Goal: Task Accomplishment & Management: Use online tool/utility

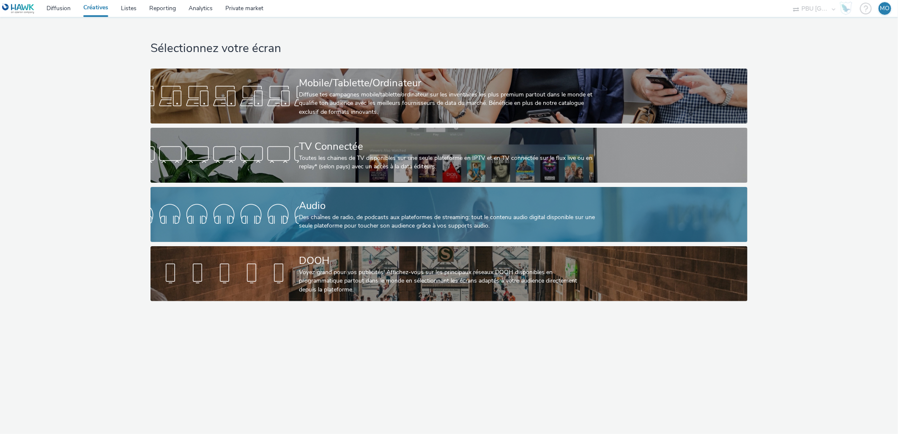
click at [285, 201] on div at bounding box center [224, 214] width 148 height 27
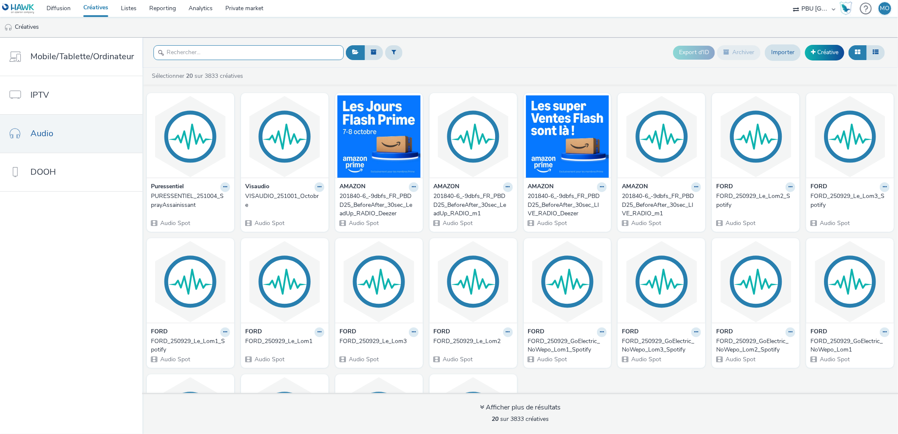
click at [254, 55] on input "text" at bounding box center [248, 52] width 190 height 15
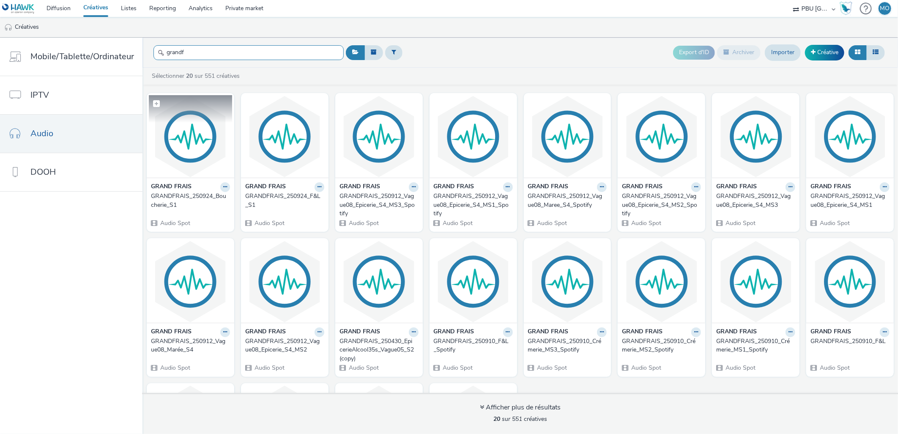
type input "grandf"
click at [185, 160] on img at bounding box center [190, 136] width 83 height 82
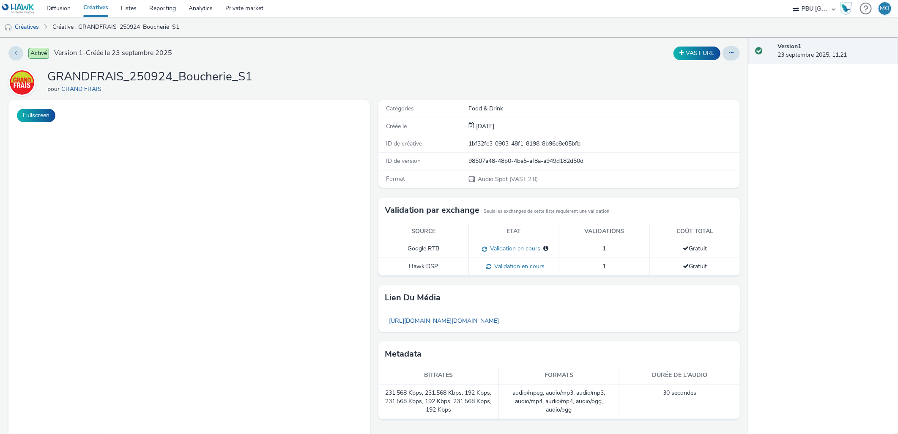
click at [172, 80] on h1 "GRANDFRAIS_250924_Boucherie_S1" at bounding box center [149, 77] width 205 height 16
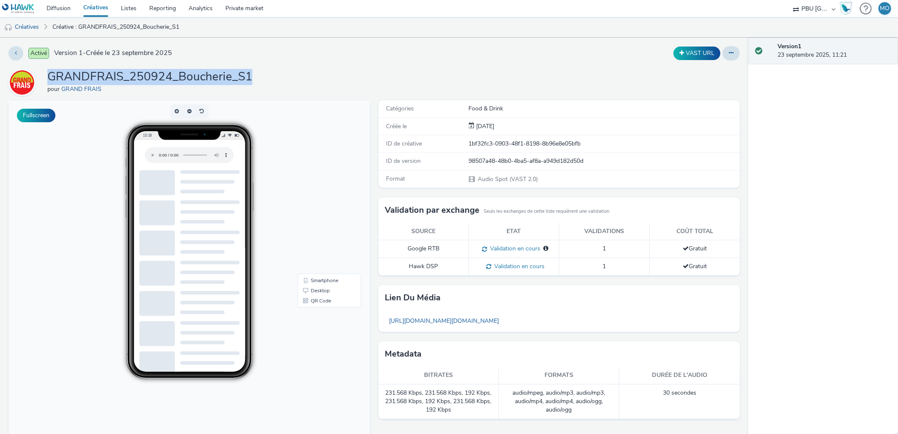
click at [172, 80] on h1 "GRANDFRAIS_250924_Boucherie_S1" at bounding box center [149, 77] width 205 height 16
copy h1 "GRANDFRAIS_250924_Boucherie_S1"
click at [19, 55] on button at bounding box center [15, 53] width 15 height 14
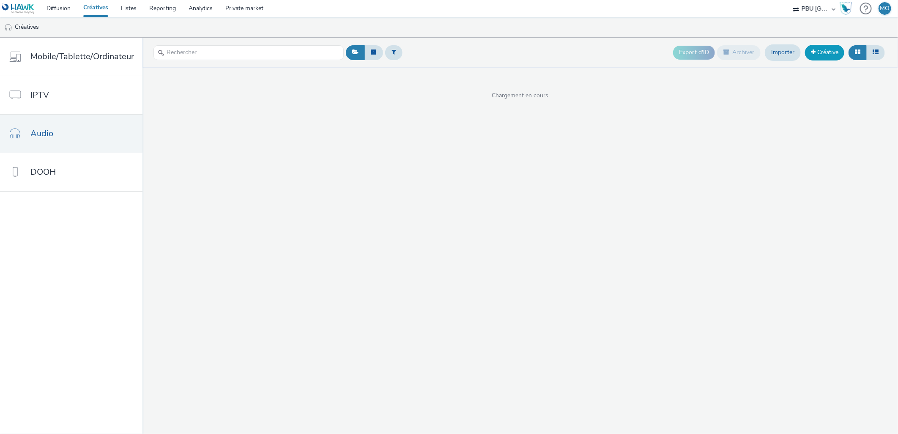
click at [819, 55] on link "Créative" at bounding box center [824, 52] width 39 height 15
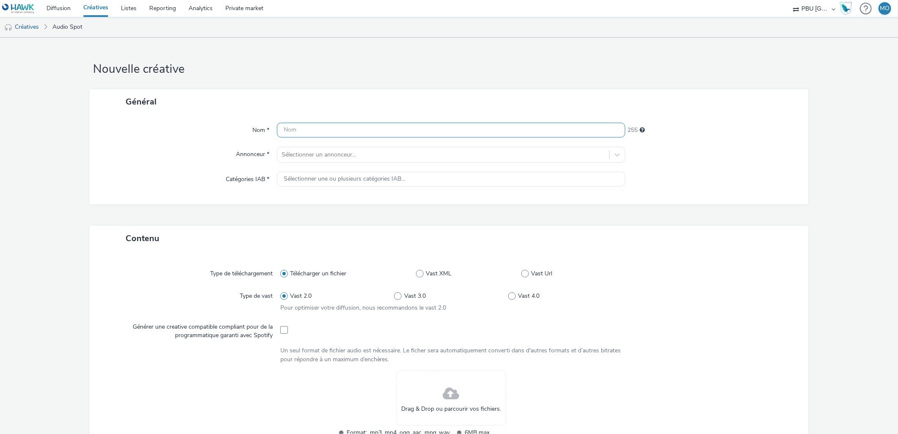
click at [295, 129] on input "text" at bounding box center [451, 130] width 349 height 15
paste input "GRANDFRAIS_250924_Boucherie_S1"
type input "GRANDFRAIS_250924_Boucherie_S2_MS1"
click at [395, 160] on div "Sélectionner un annonceur..." at bounding box center [443, 155] width 332 height 14
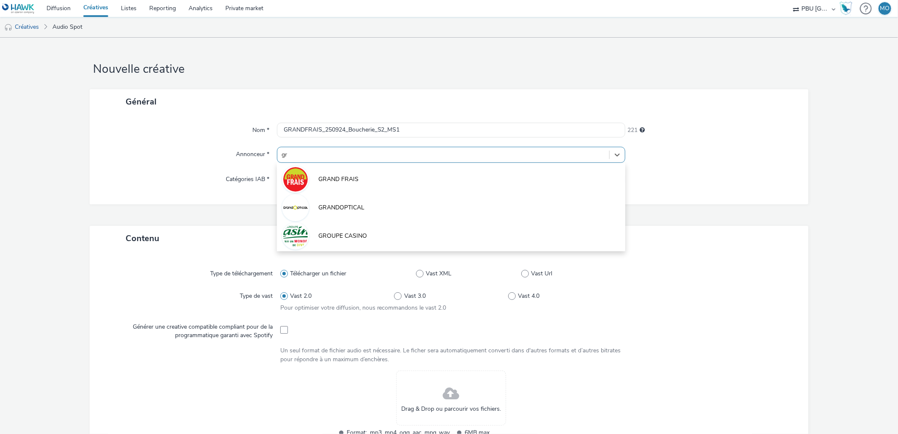
type input "gra"
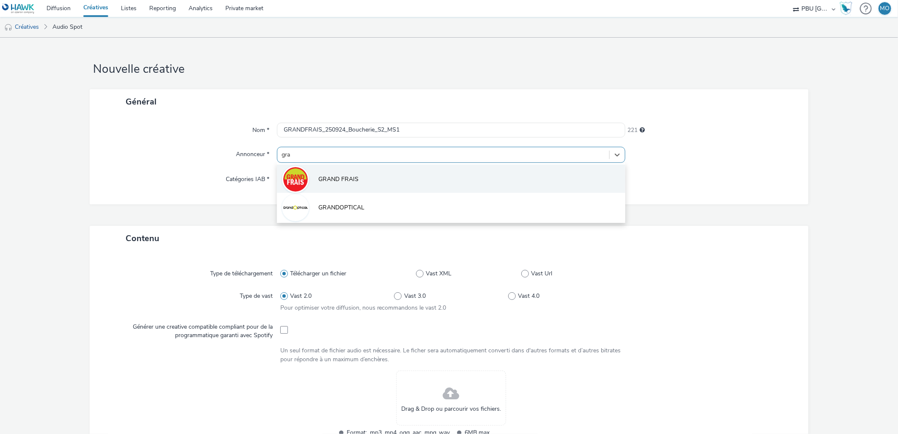
click at [388, 175] on li "GRAND FRAIS" at bounding box center [451, 178] width 349 height 28
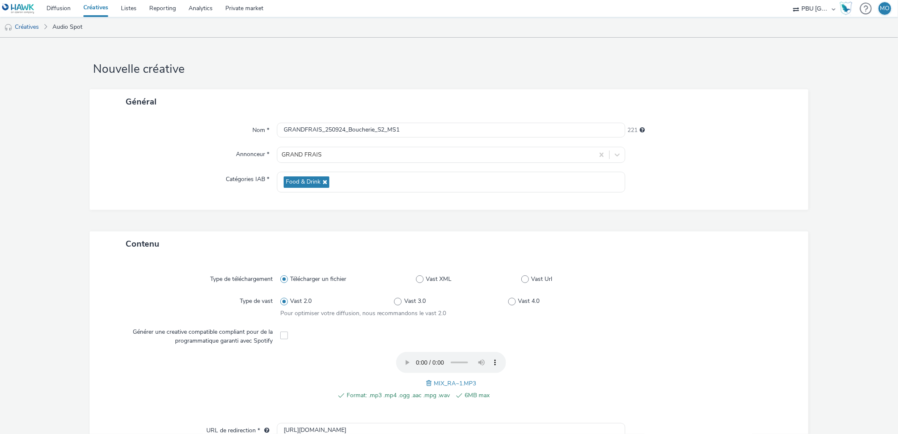
click at [725, 232] on div "Contenu" at bounding box center [449, 243] width 718 height 25
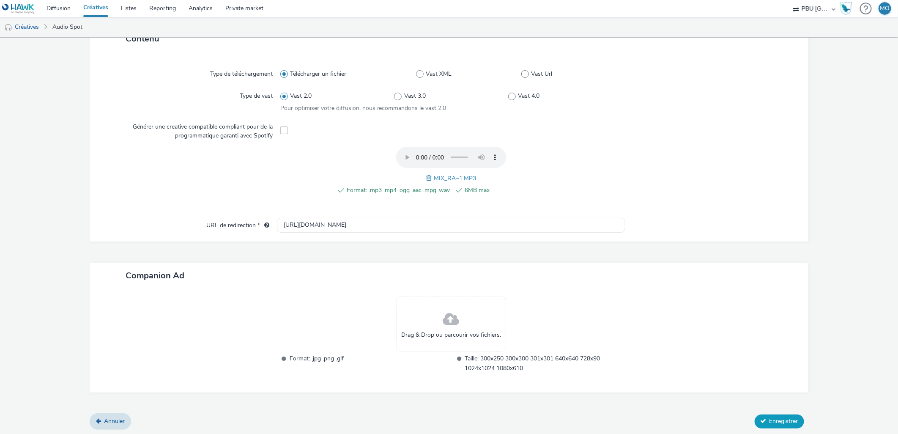
click at [760, 418] on icon at bounding box center [763, 421] width 6 height 6
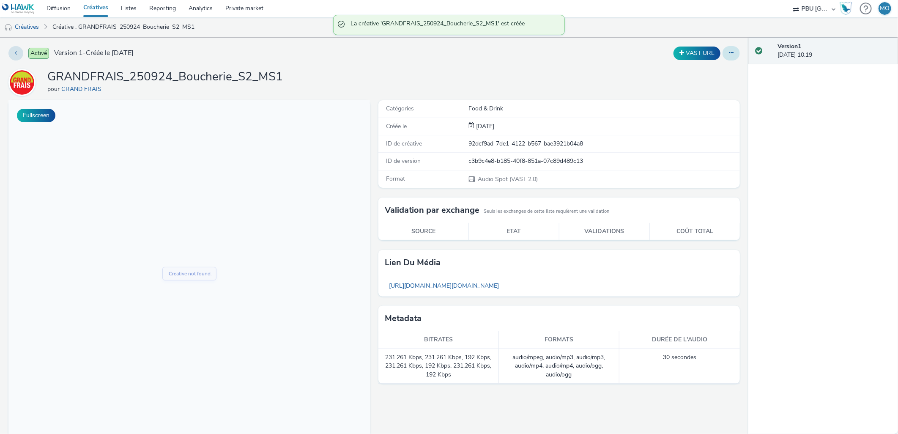
click at [729, 54] on icon at bounding box center [731, 53] width 5 height 6
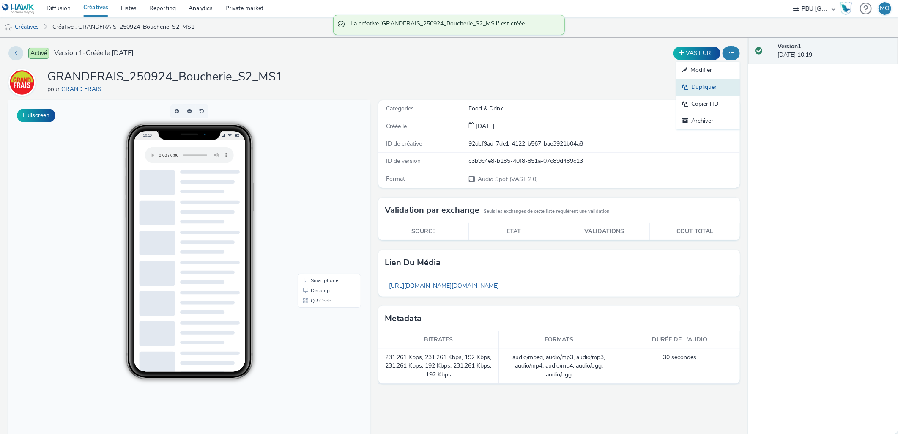
click at [713, 87] on link "Dupliquer" at bounding box center [707, 87] width 63 height 17
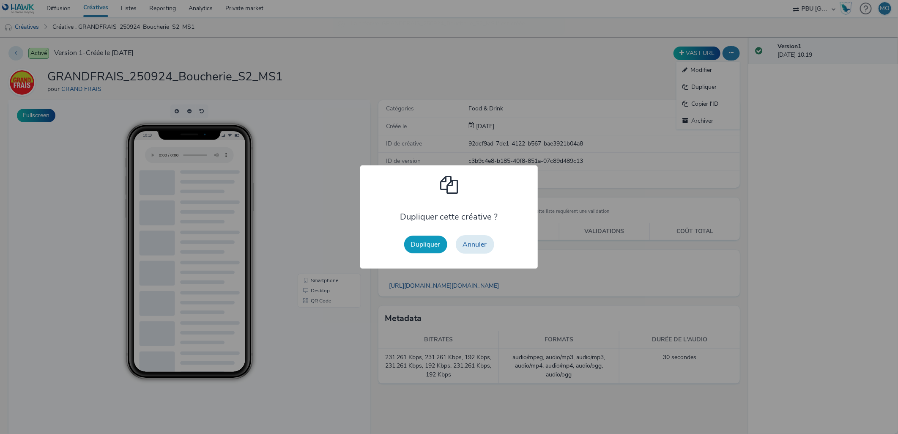
click at [433, 246] on button "Dupliquer" at bounding box center [425, 244] width 43 height 18
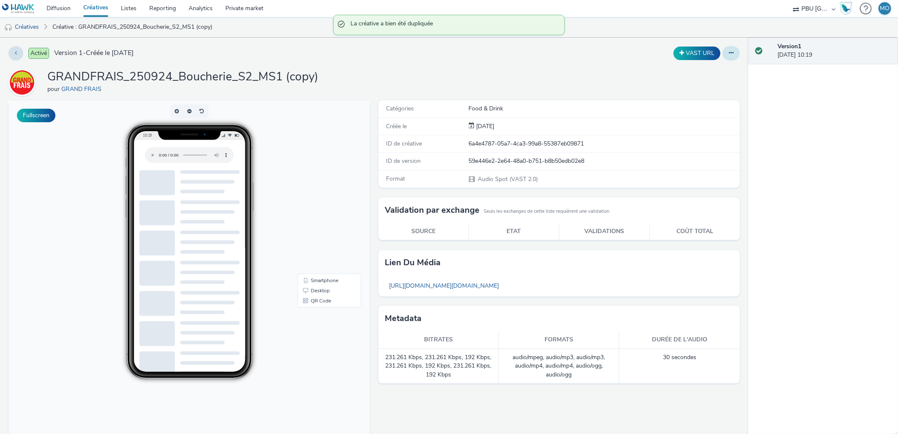
click at [722, 56] on button at bounding box center [730, 53] width 17 height 14
click at [715, 72] on link "Modifier" at bounding box center [707, 70] width 63 height 17
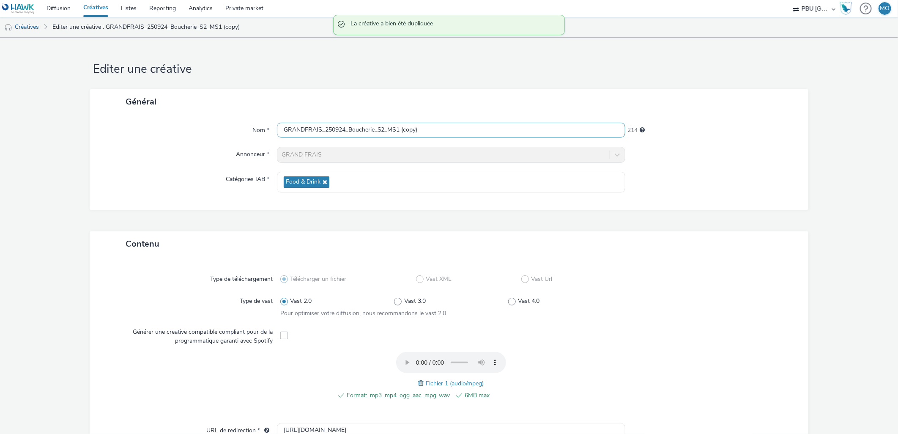
drag, startPoint x: 395, startPoint y: 132, endPoint x: 436, endPoint y: 131, distance: 40.6
click at [436, 131] on input "GRANDFRAIS_250924_Boucherie_S2_MS1 (copy)" at bounding box center [451, 130] width 349 height 15
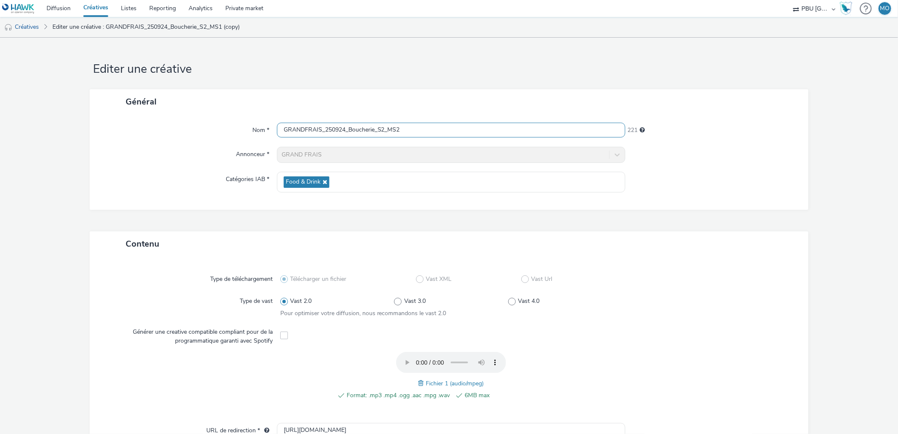
type input "GRANDFRAIS_250924_Boucherie_S2_MS2"
click at [418, 381] on span at bounding box center [422, 382] width 8 height 9
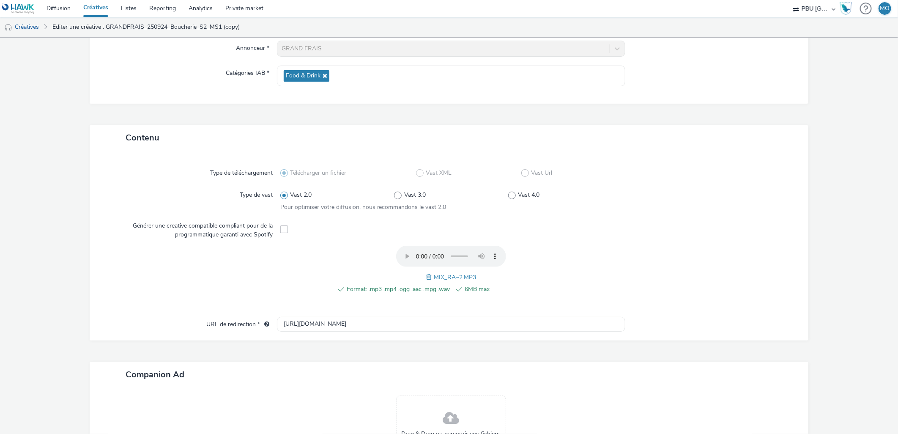
scroll to position [205, 0]
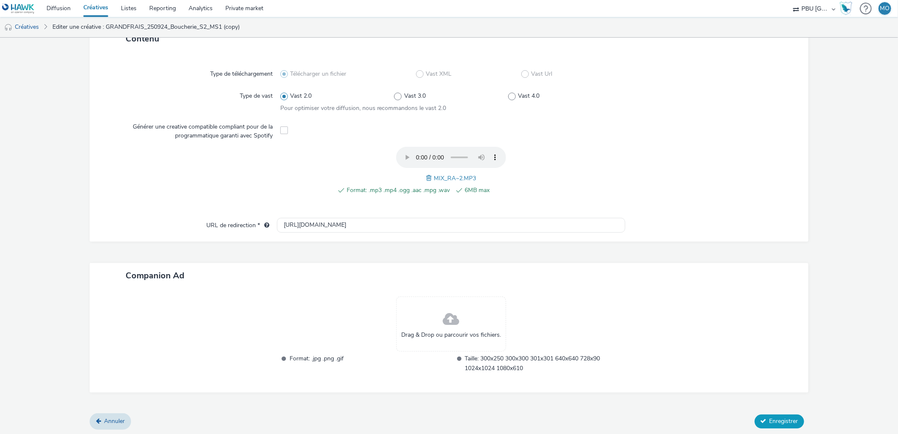
click at [770, 417] on span "Enregistrer" at bounding box center [783, 421] width 29 height 8
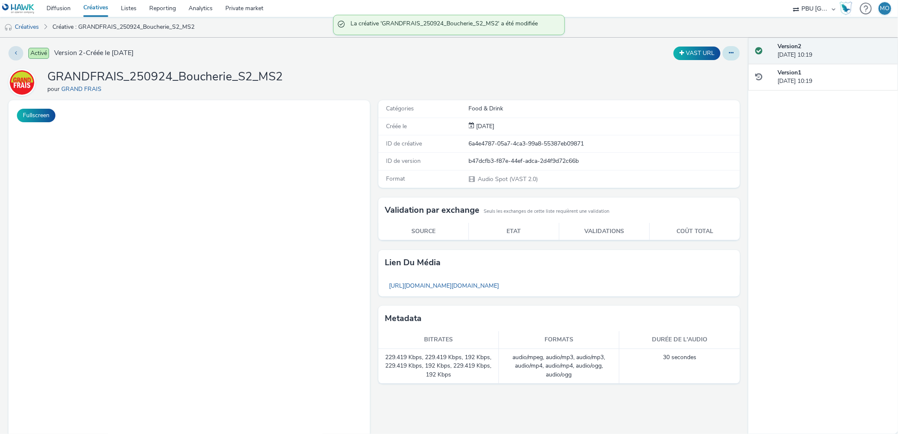
click at [728, 52] on button at bounding box center [730, 53] width 17 height 14
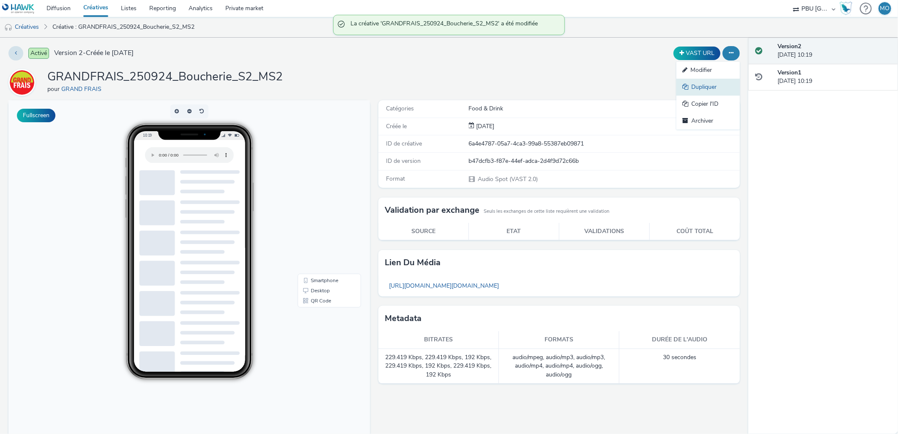
click at [715, 88] on link "Dupliquer" at bounding box center [707, 87] width 63 height 17
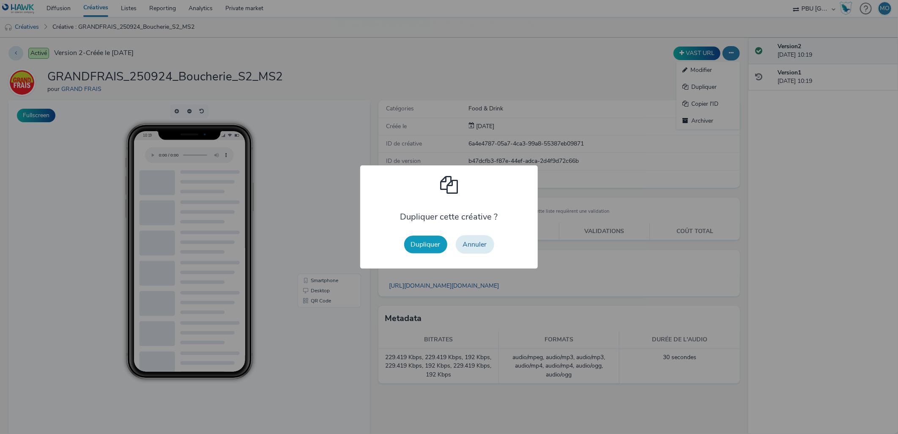
click at [434, 241] on button "Dupliquer" at bounding box center [425, 244] width 43 height 18
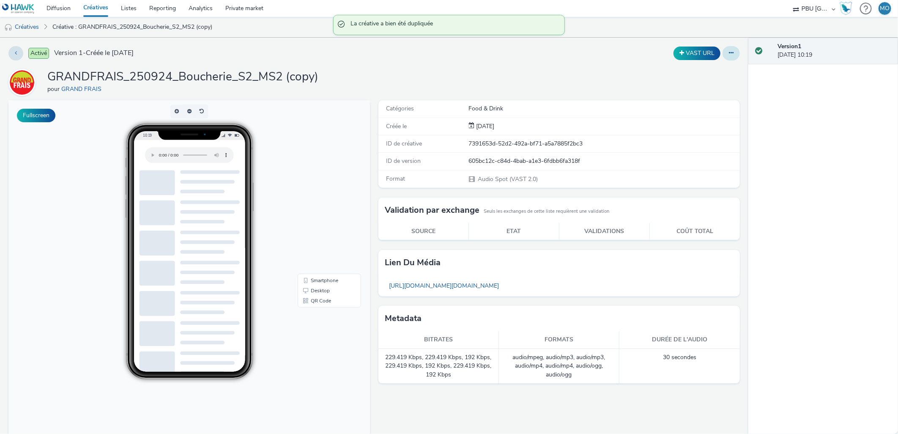
click at [724, 57] on button at bounding box center [730, 53] width 17 height 14
click at [708, 73] on link "Modifier" at bounding box center [707, 70] width 63 height 17
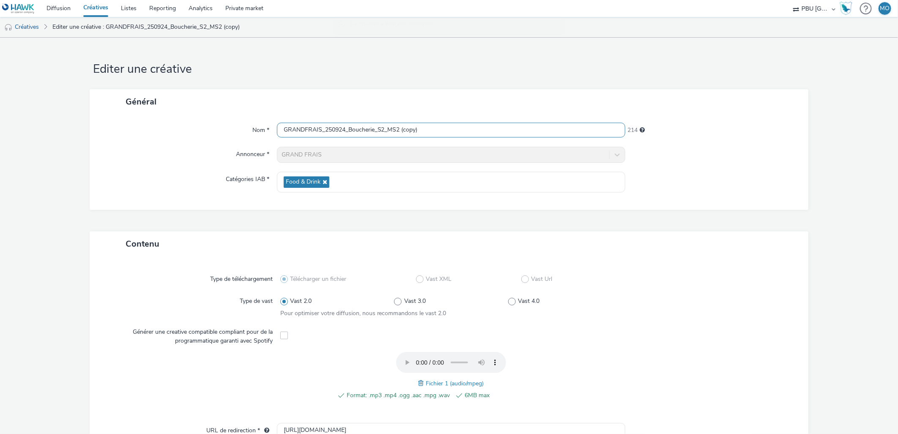
drag, startPoint x: 394, startPoint y: 132, endPoint x: 434, endPoint y: 135, distance: 40.3
click at [434, 135] on input "GRANDFRAIS_250924_Boucherie_S2_MS2 (copy)" at bounding box center [451, 130] width 349 height 15
type input "GRANDFRAIS_250924_Boucherie_S2_MS3"
click at [418, 384] on span at bounding box center [422, 382] width 8 height 9
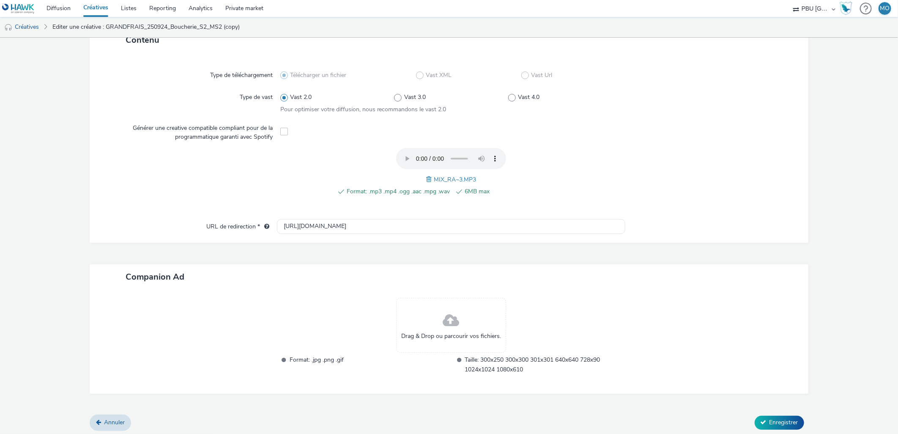
scroll to position [205, 0]
click at [782, 418] on span "Enregistrer" at bounding box center [783, 421] width 29 height 8
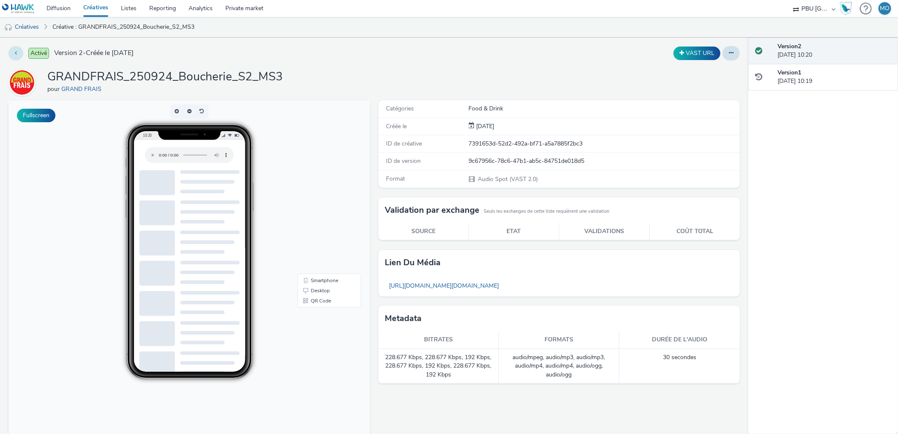
click at [15, 51] on icon at bounding box center [16, 53] width 2 height 6
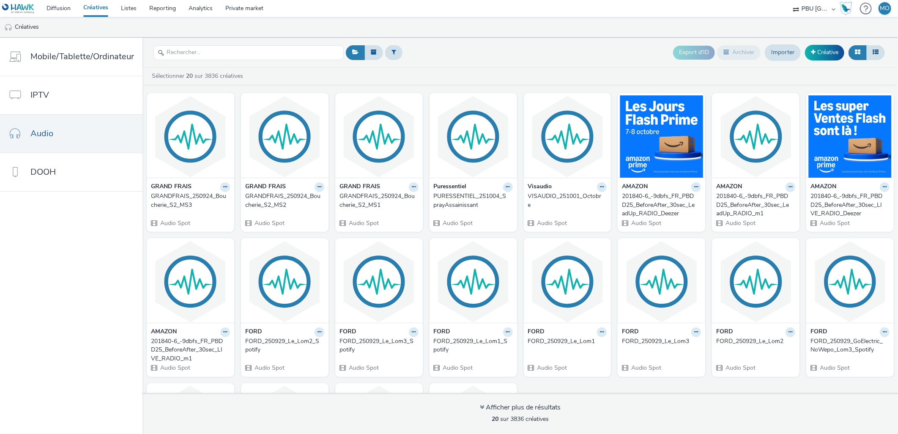
click at [370, 205] on div "GRANDFRAIS_250924_Boucherie_S2_MS1" at bounding box center [377, 200] width 76 height 17
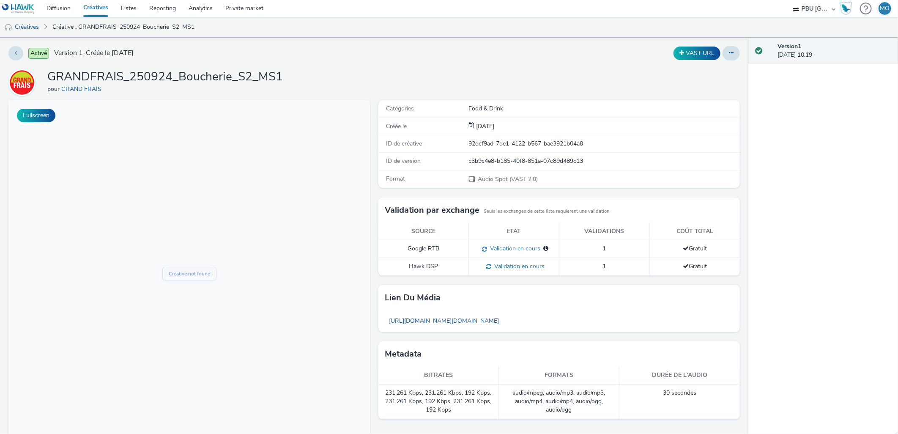
click at [223, 84] on h1 "GRANDFRAIS_250924_Boucherie_S2_MS1" at bounding box center [164, 77] width 235 height 16
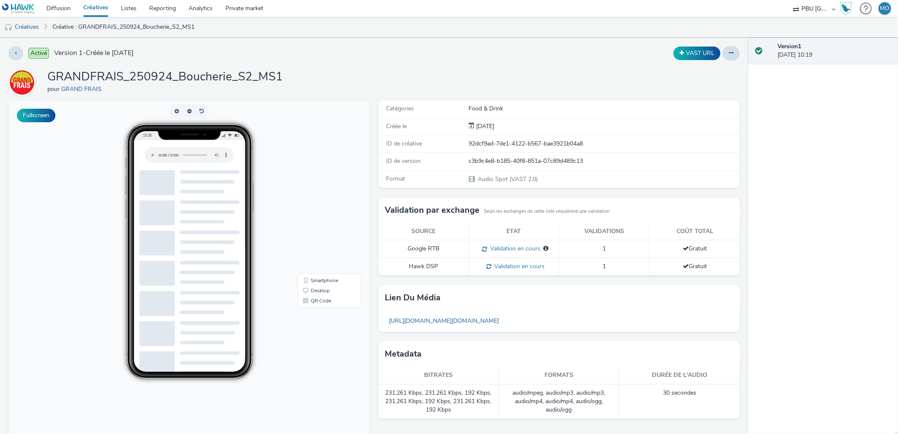
click at [223, 77] on h1 "GRANDFRAIS_250924_Boucherie_S2_MS1" at bounding box center [164, 77] width 235 height 16
copy h1 "GRANDFRAIS_250924_Boucherie_S2_MS1"
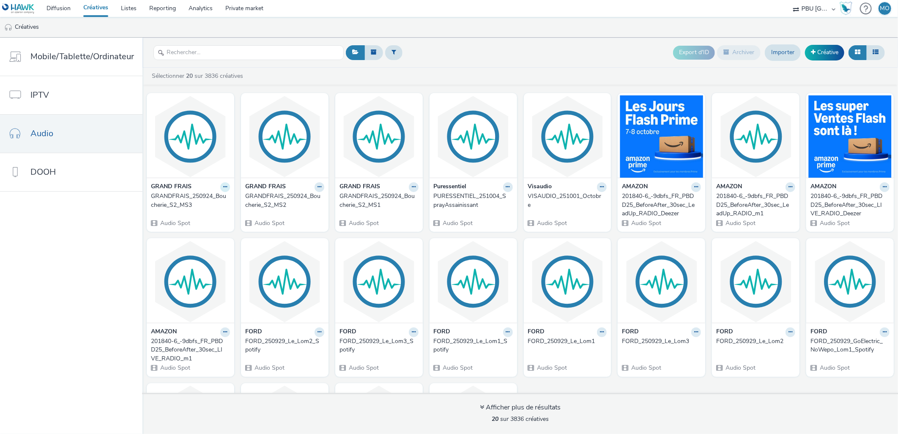
click at [223, 185] on icon at bounding box center [225, 186] width 4 height 5
click at [216, 218] on link "Dupliquer" at bounding box center [198, 218] width 63 height 17
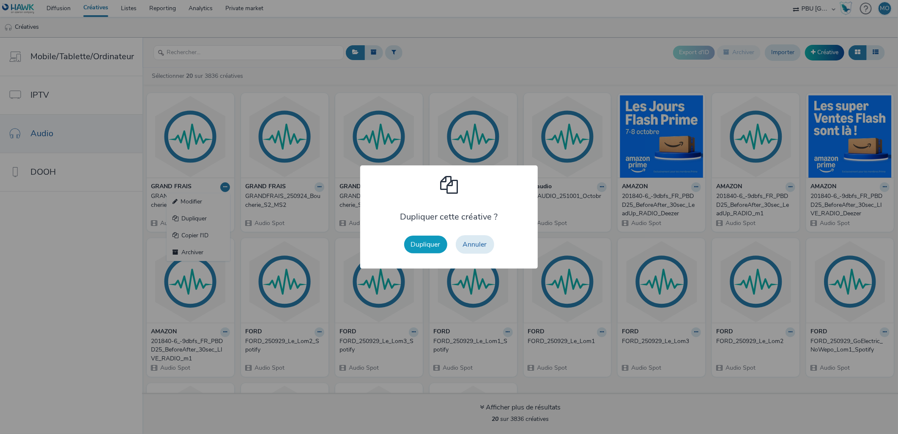
click at [438, 247] on button "Dupliquer" at bounding box center [425, 244] width 43 height 18
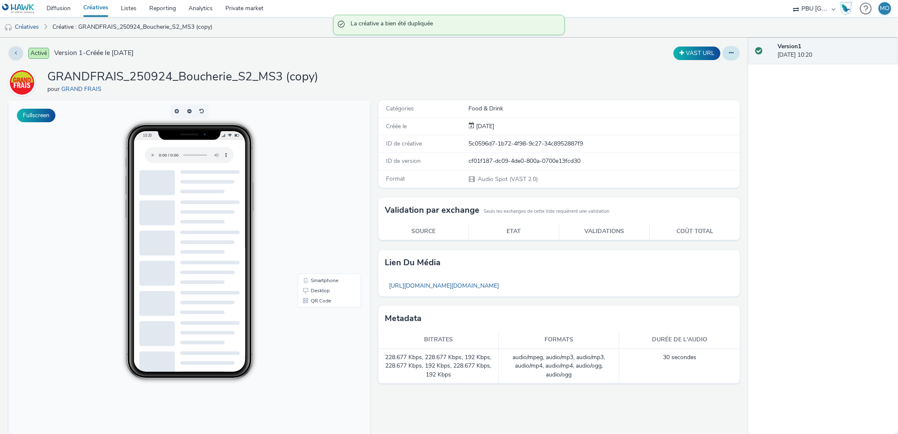
click at [729, 52] on icon at bounding box center [731, 53] width 5 height 6
click at [714, 70] on link "Modifier" at bounding box center [707, 70] width 63 height 17
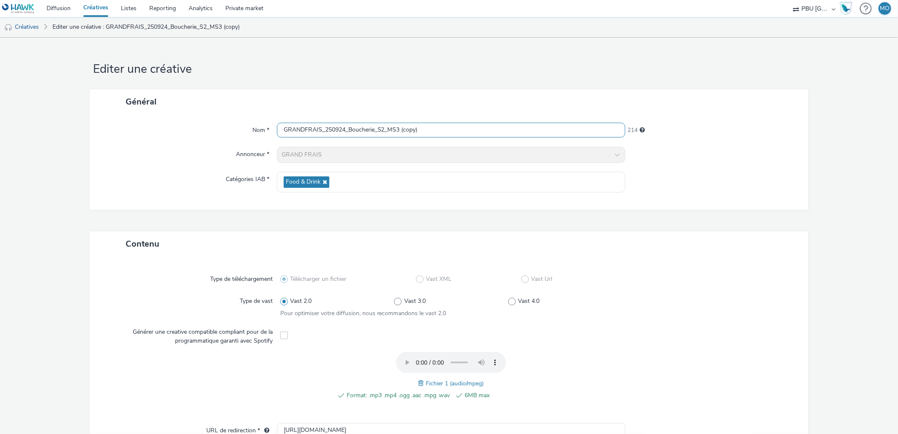
scroll to position [0, 0]
drag, startPoint x: 347, startPoint y: 131, endPoint x: 483, endPoint y: 138, distance: 135.4
click at [483, 138] on div "Nom * GRANDFRAIS_250924_Boucherie_S2_MS3 (copy) 214 Annonceur * GRAND FRAIS Cat…" at bounding box center [449, 162] width 718 height 96
type input "GRANDFRAIS_250924_Epicerie_S2"
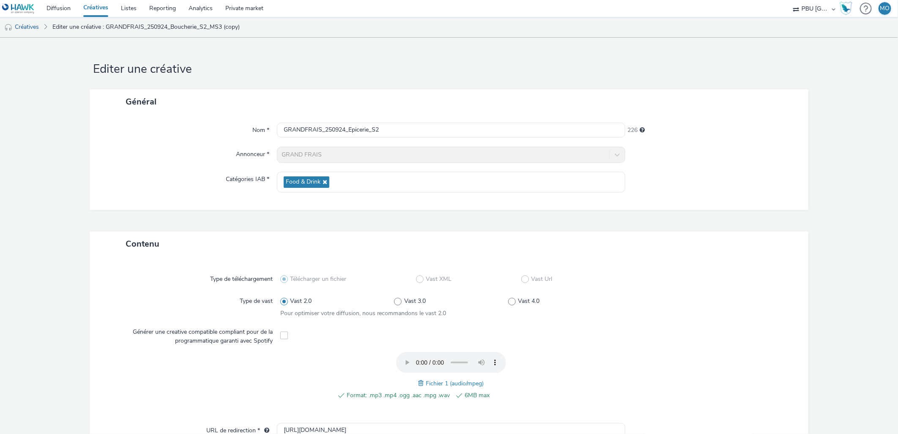
click at [418, 385] on div "Fichier 1 (audio/mpeg)" at bounding box center [451, 383] width 66 height 10
click at [418, 383] on span at bounding box center [422, 382] width 8 height 9
click at [664, 293] on div at bounding box center [707, 305] width 171 height 24
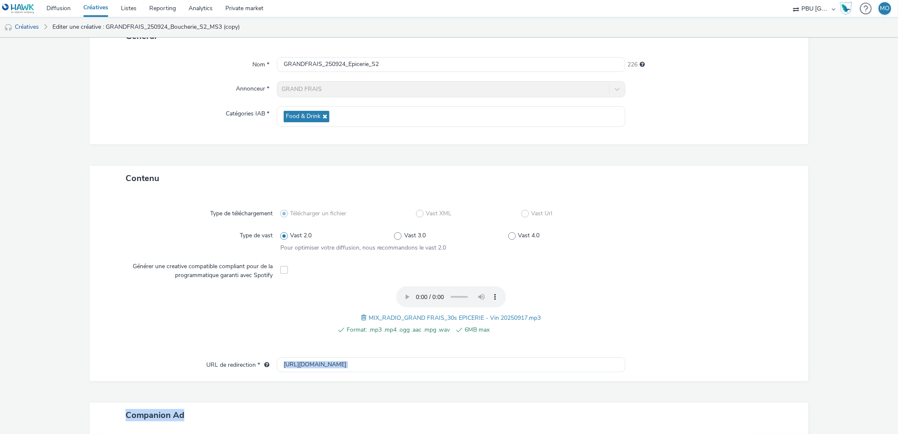
click at [897, 433] on html "Diffusion Créatives Listes Reporting Analytics Private market PBU [GEOGRAPHIC_D…" at bounding box center [449, 217] width 898 height 434
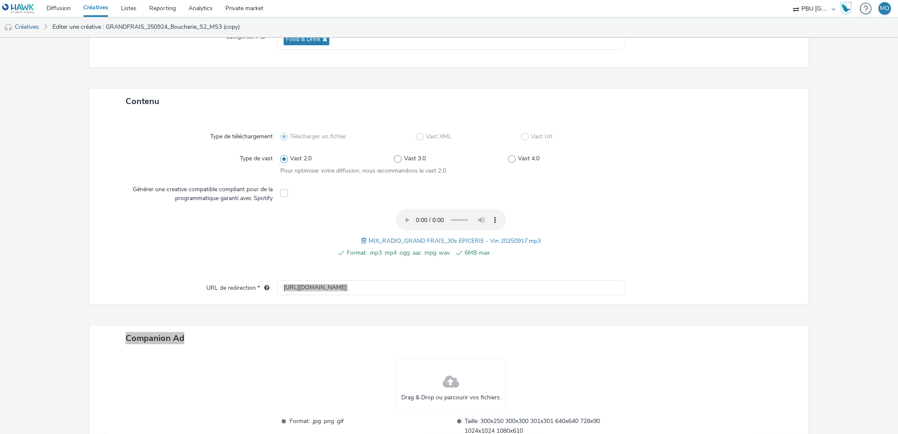
scroll to position [205, 0]
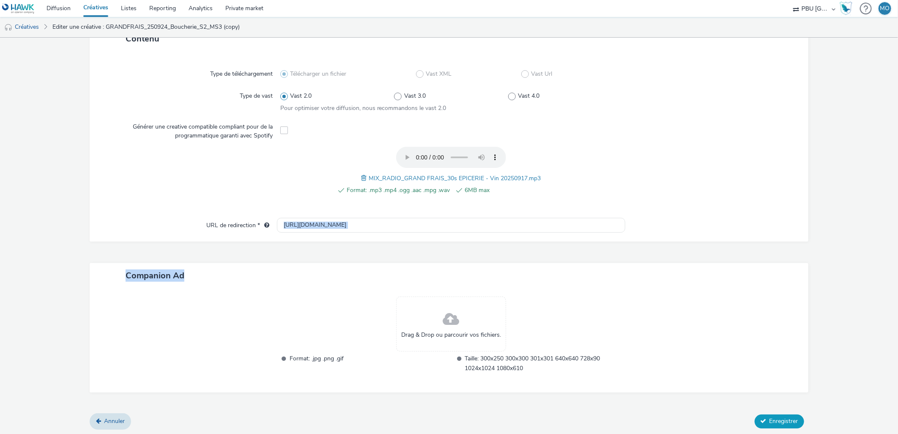
click at [769, 419] on span "Enregistrer" at bounding box center [783, 421] width 29 height 8
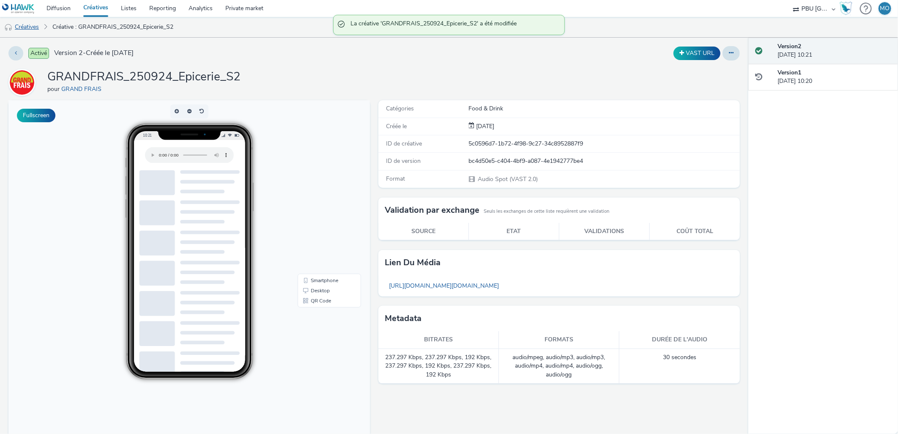
click at [30, 28] on link "Créatives" at bounding box center [21, 27] width 43 height 20
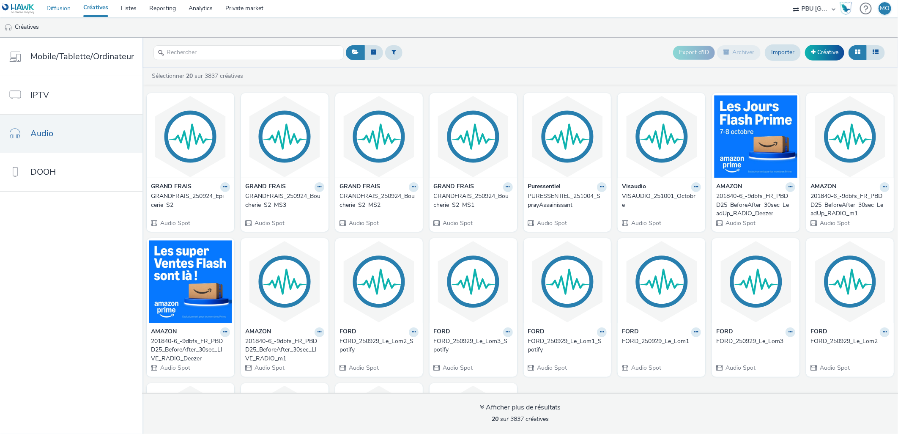
click at [58, 15] on link "Diffusion" at bounding box center [58, 8] width 37 height 17
